Goal: Transaction & Acquisition: Purchase product/service

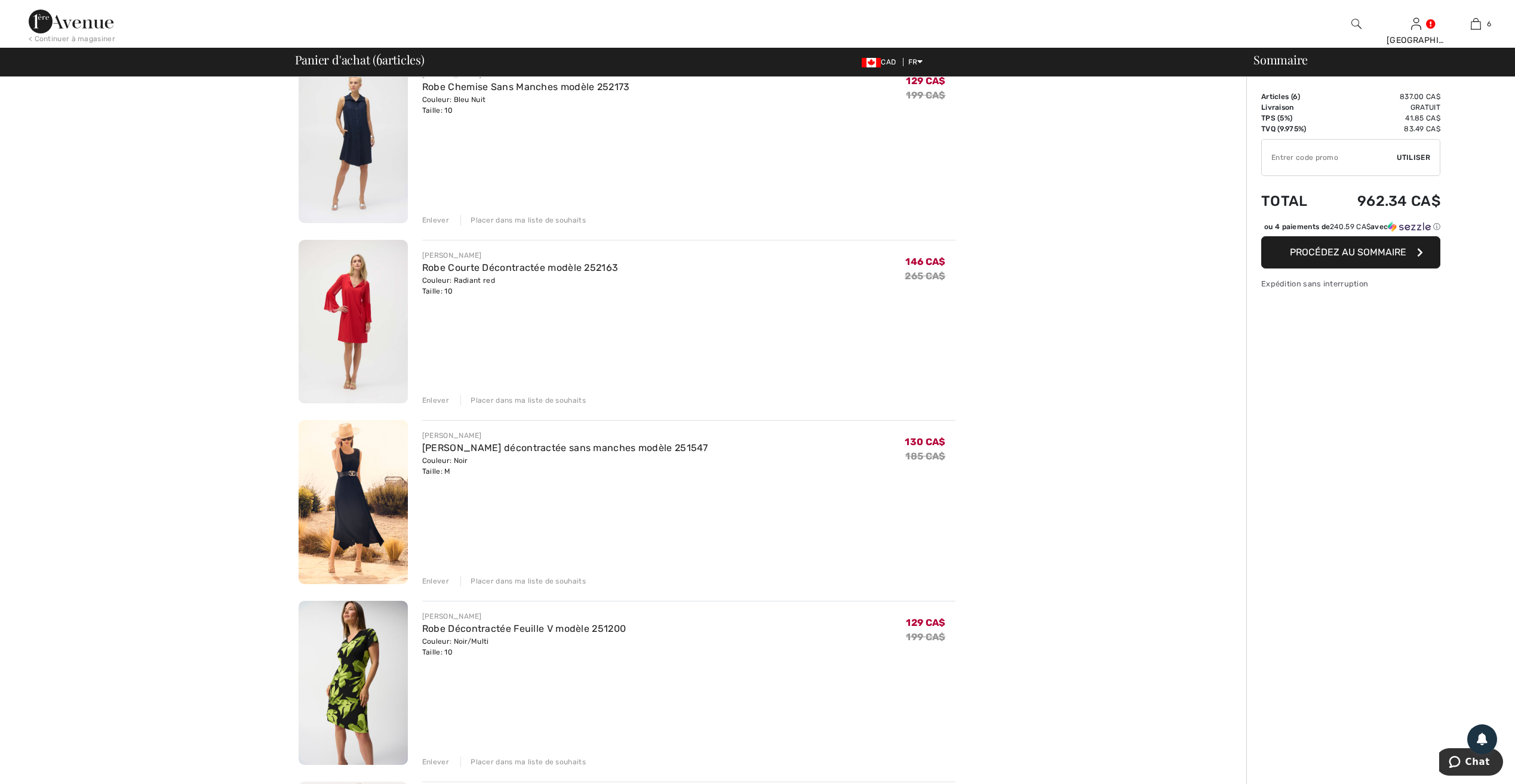
scroll to position [120, 0]
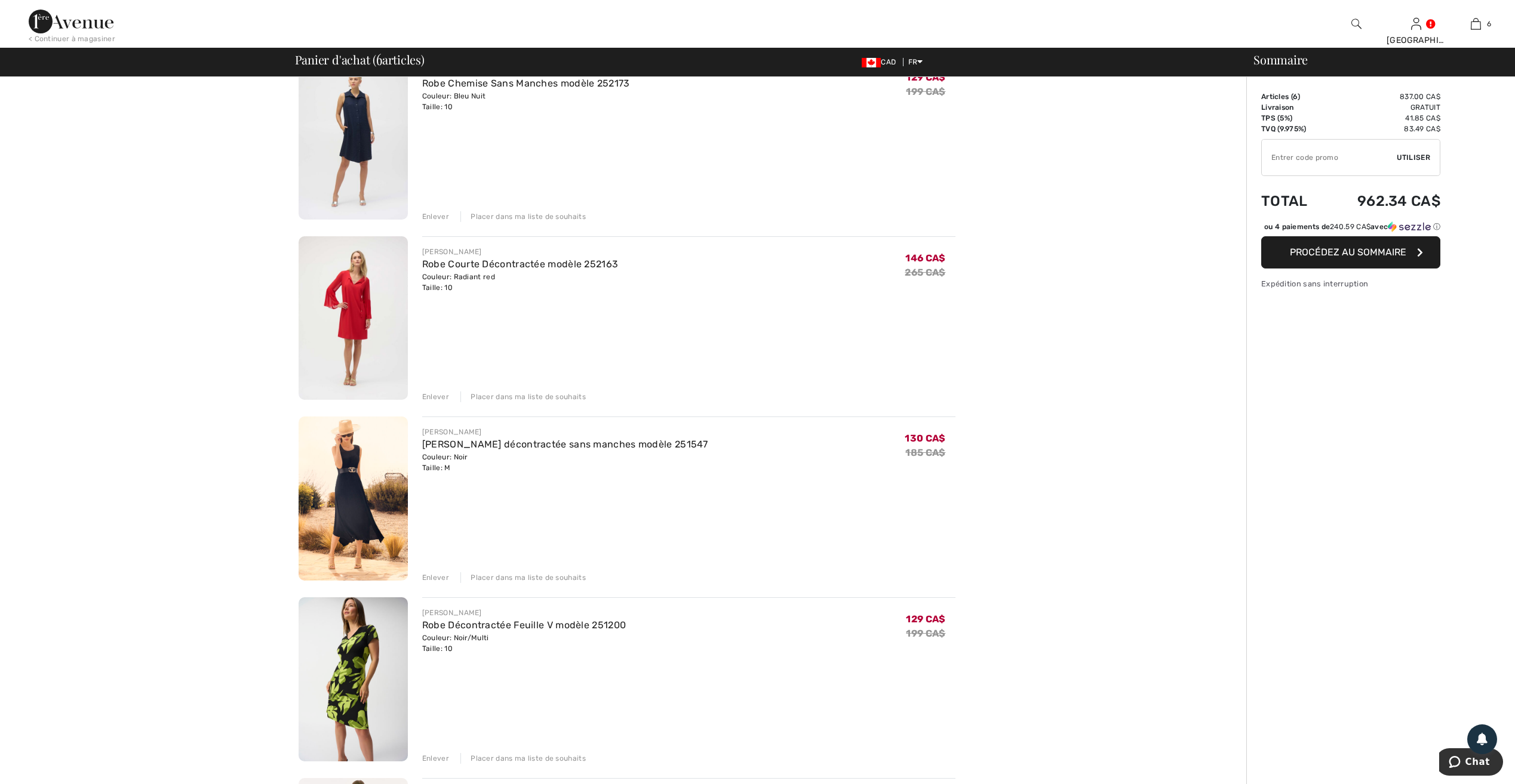
click at [427, 573] on div "Enlever" at bounding box center [435, 577] width 27 height 11
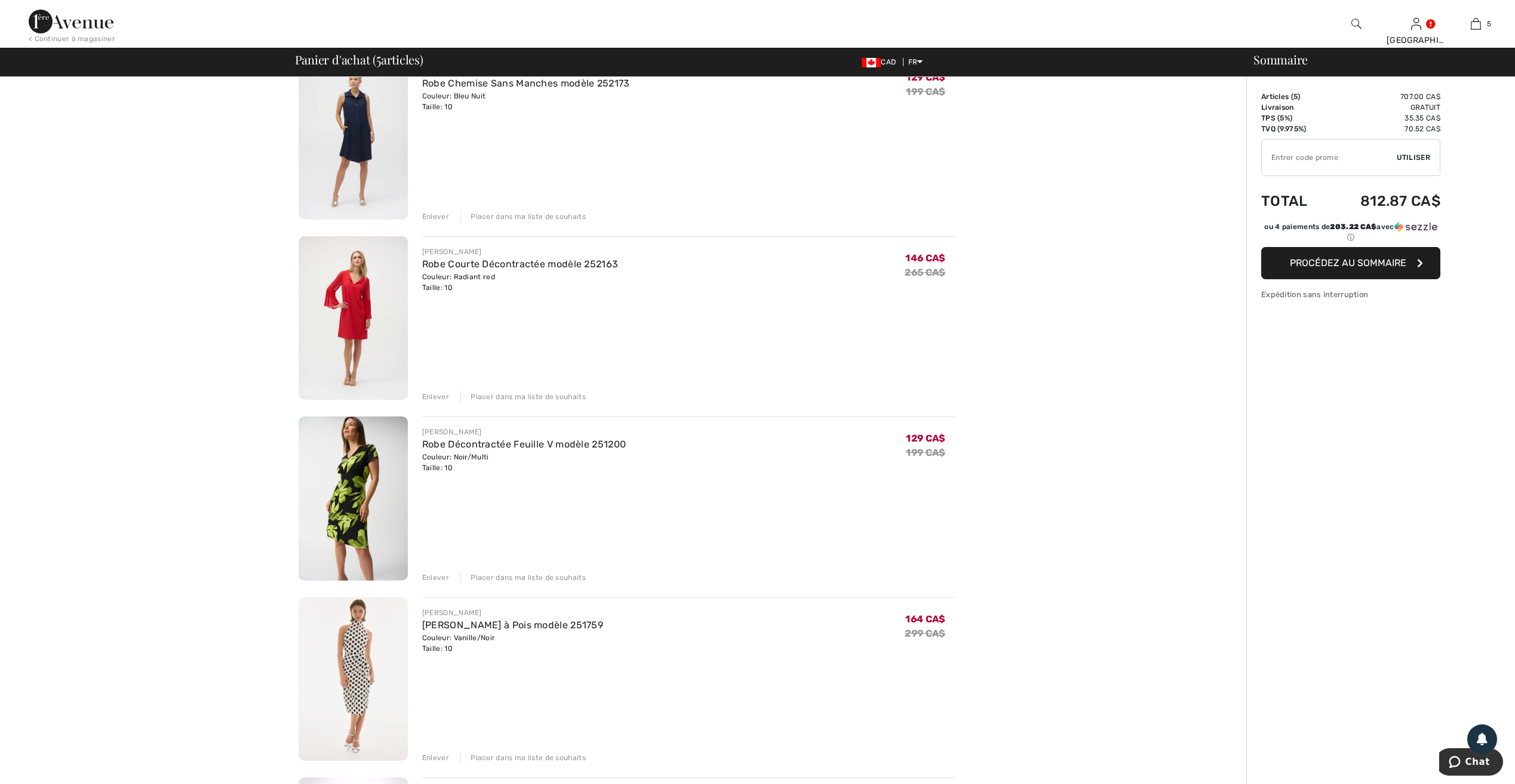
click at [440, 395] on div "Enlever" at bounding box center [435, 397] width 27 height 11
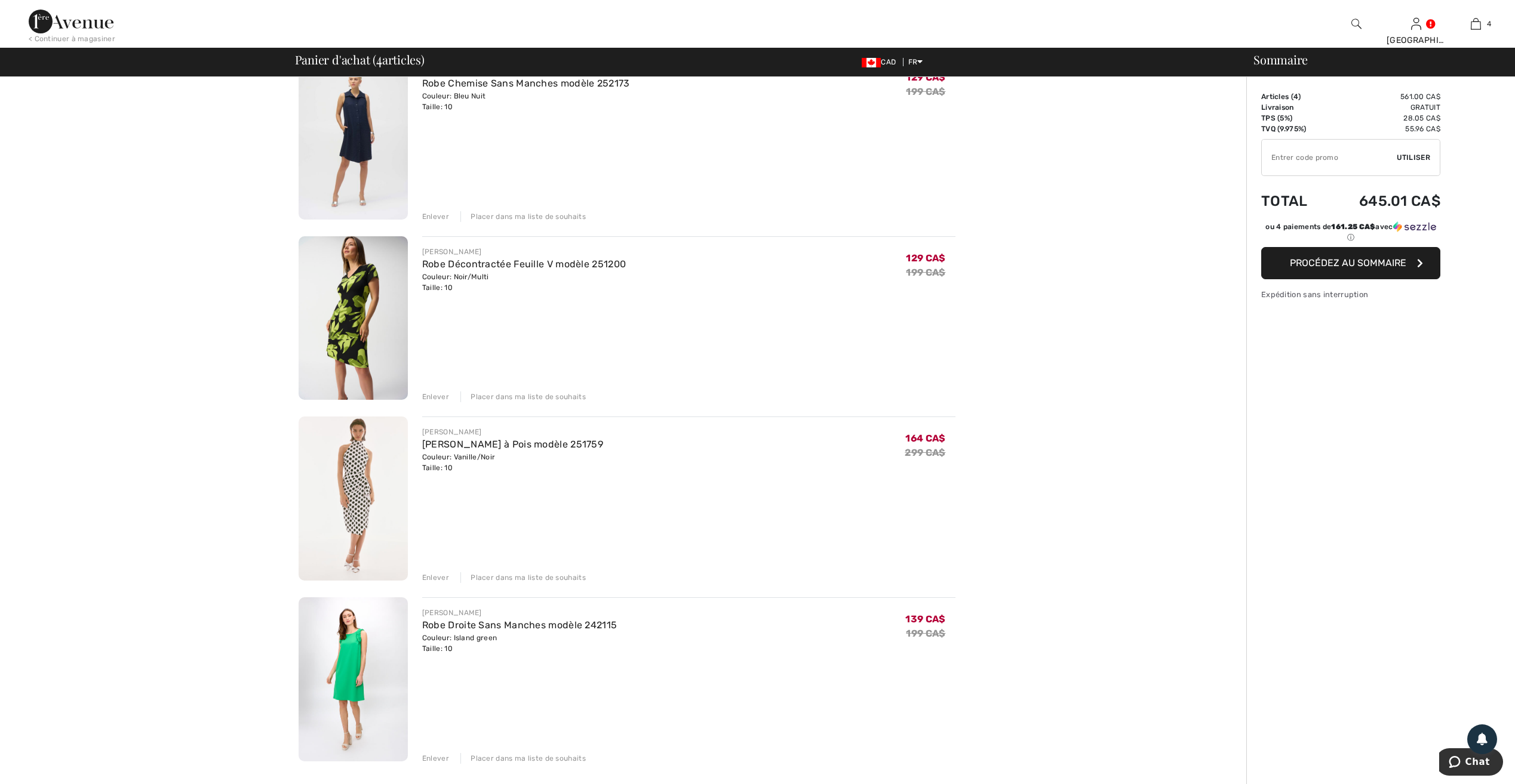
click at [1346, 272] on button "Procédez au sommaire" at bounding box center [1350, 263] width 179 height 32
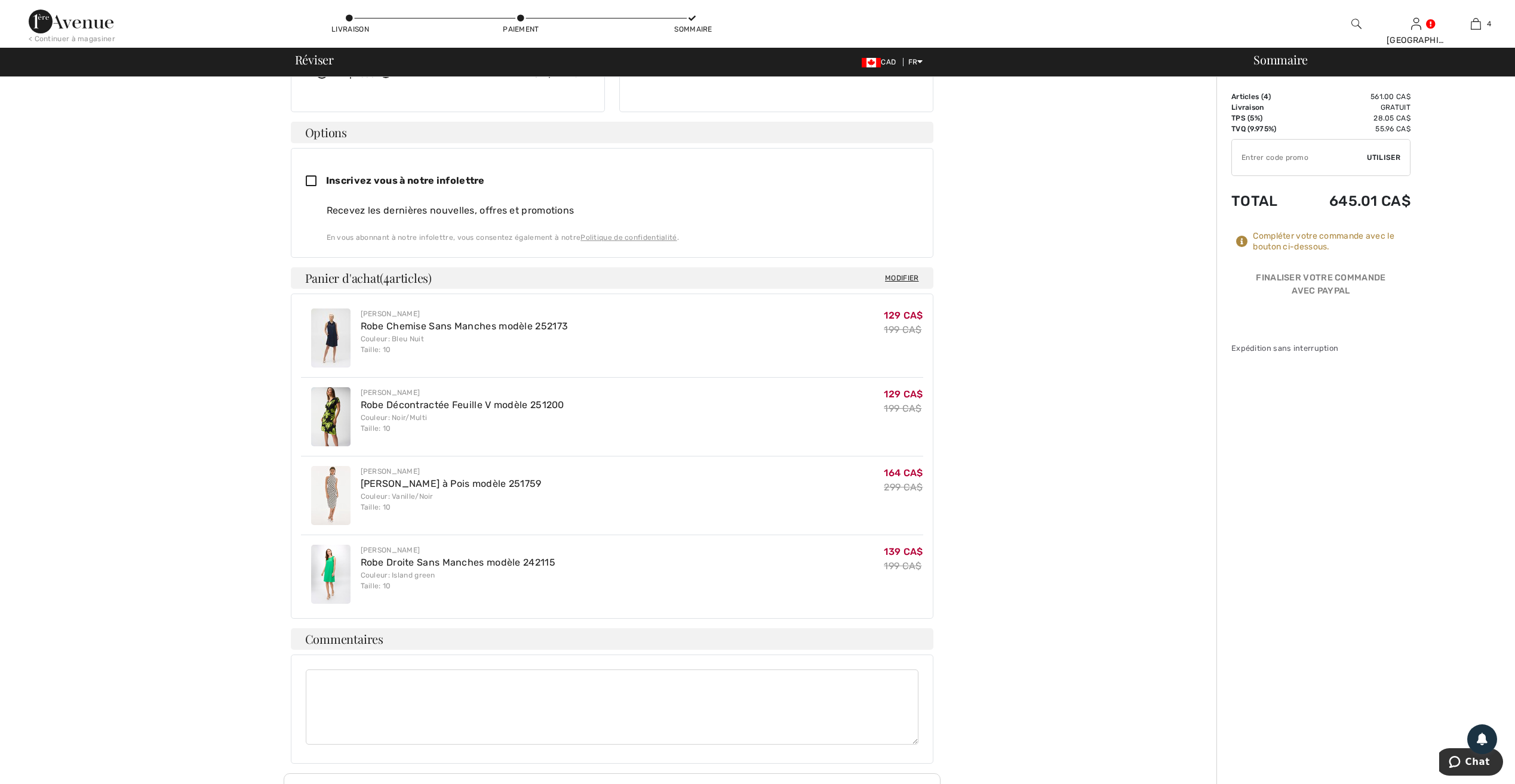
scroll to position [36, 0]
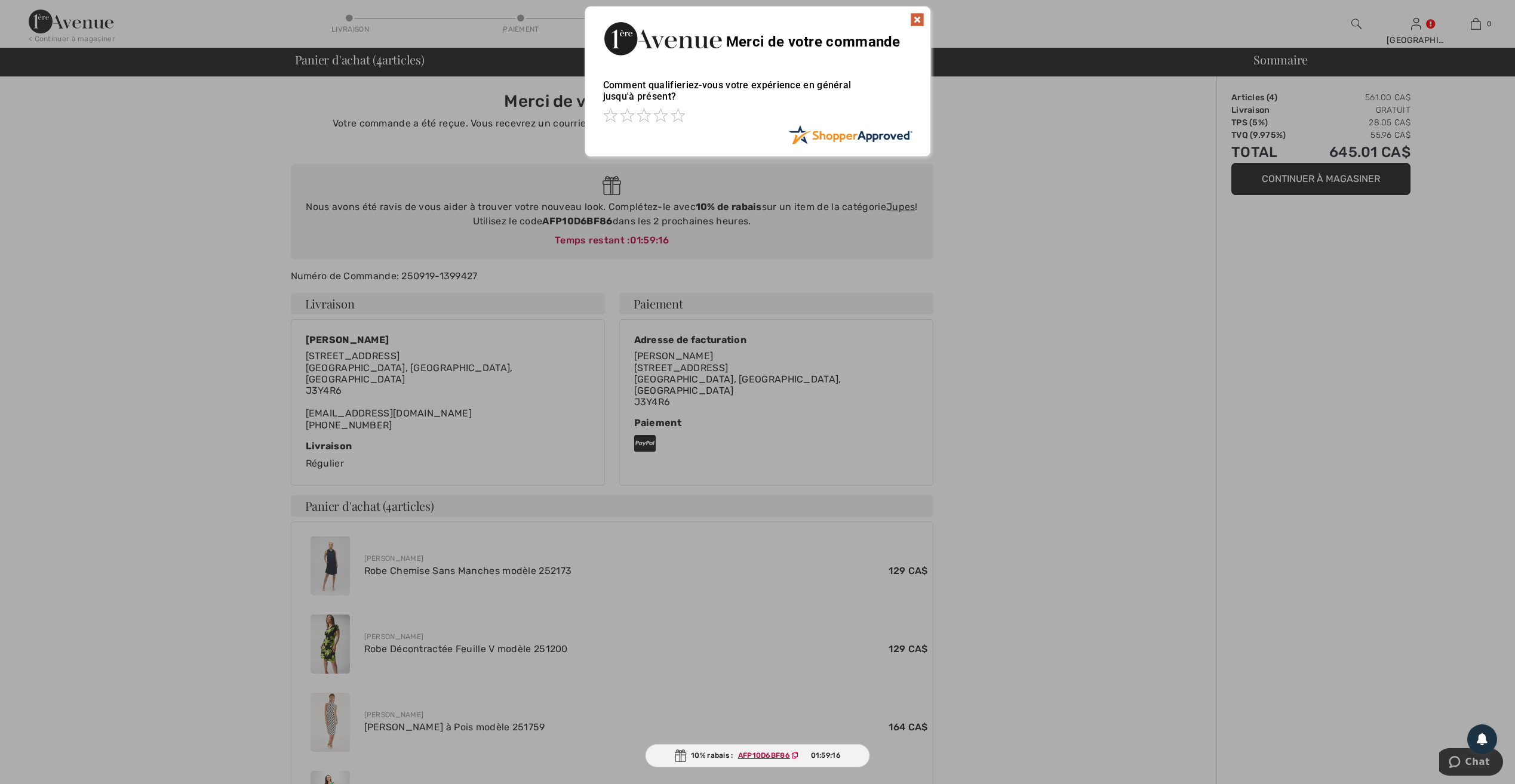
click at [922, 20] on img at bounding box center [917, 20] width 15 height 15
